Goal: Information Seeking & Learning: Learn about a topic

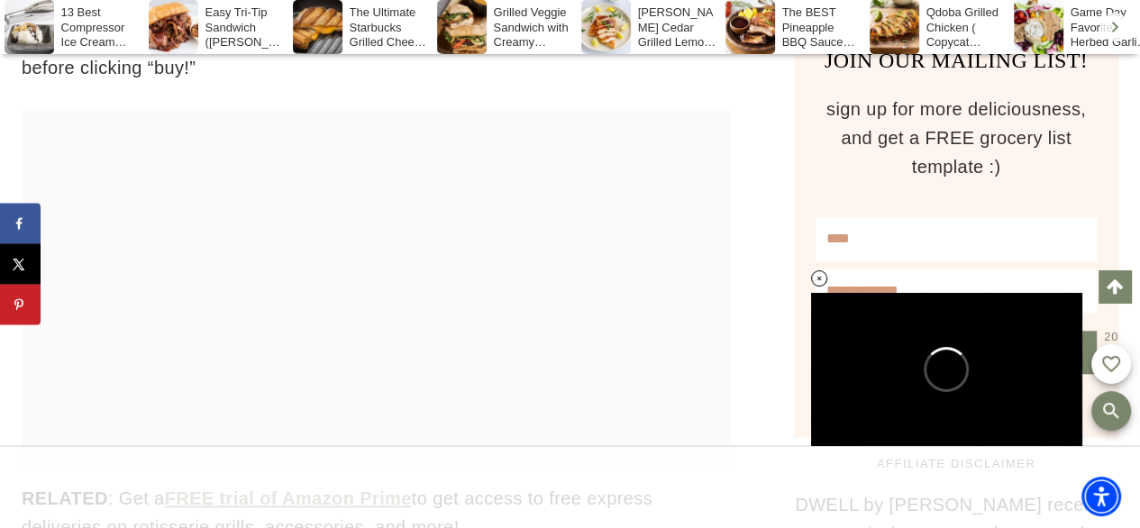
scroll to position [1600, 0]
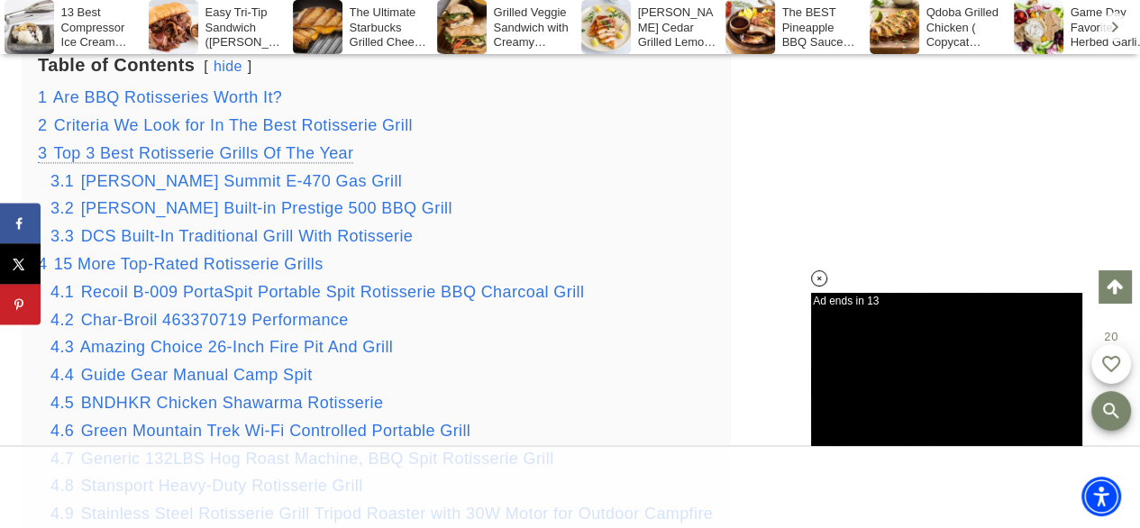
scroll to position [2133, 0]
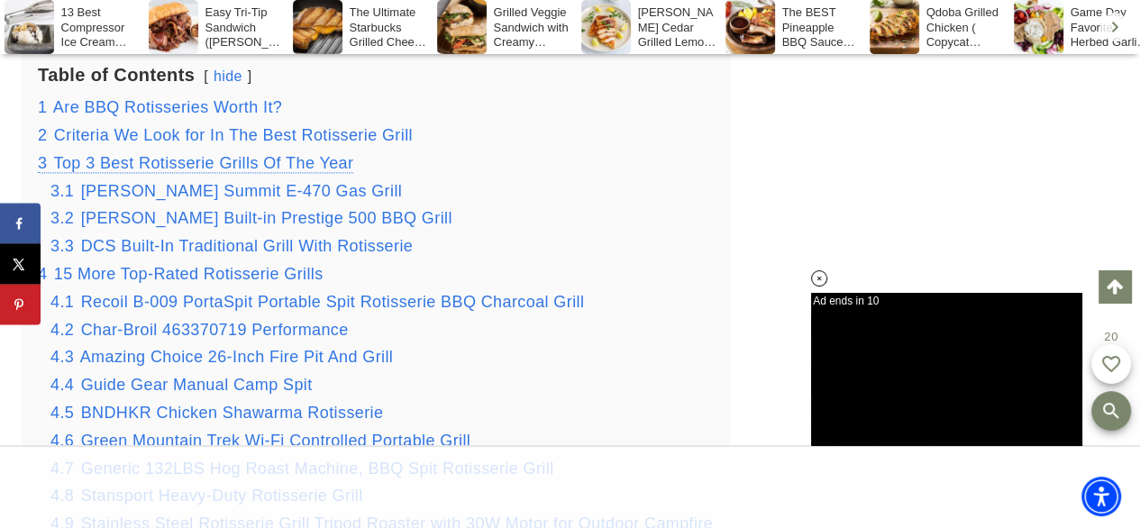
click at [292, 163] on span "Top 3 Best Rotisserie Grills Of The Year" at bounding box center [204, 163] width 300 height 18
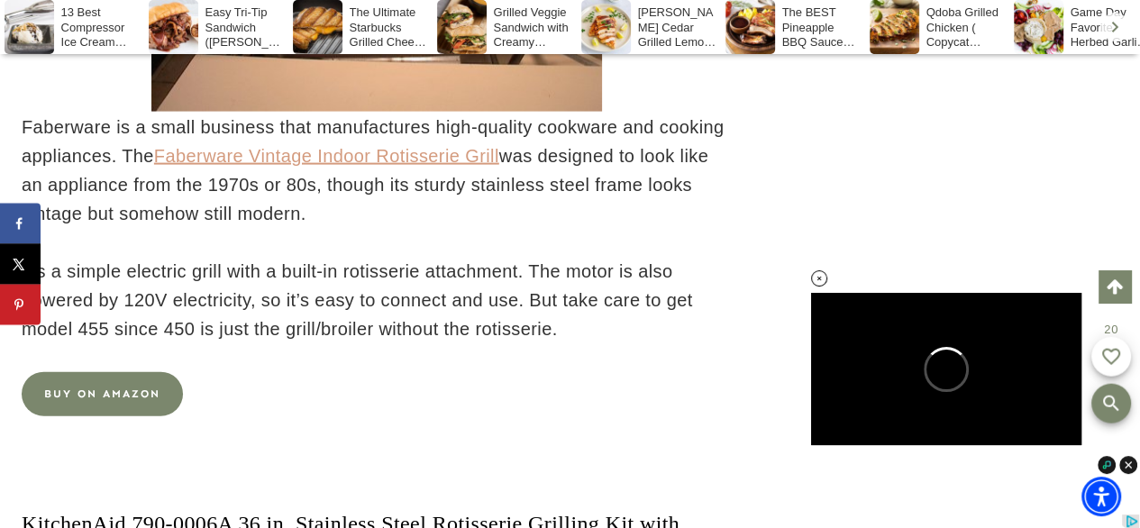
click at [289, 166] on link "Faberware Vintage Indoor Rotisserie Grill" at bounding box center [326, 156] width 345 height 20
